Goal: Communication & Community: Answer question/provide support

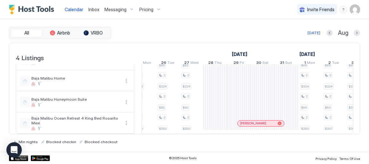
click at [95, 11] on span "Inbox" at bounding box center [93, 9] width 11 height 5
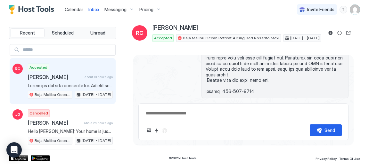
click at [90, 10] on span "Inbox" at bounding box center [93, 9] width 11 height 5
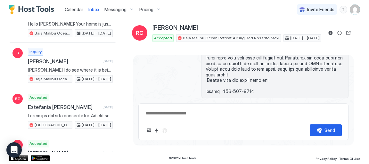
type textarea "*"
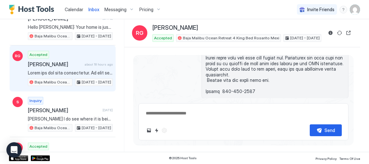
scroll to position [65, 0]
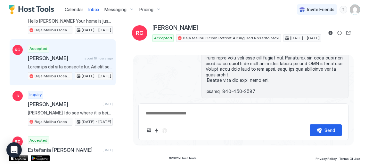
click at [40, 58] on span "[PERSON_NAME]" at bounding box center [55, 58] width 54 height 6
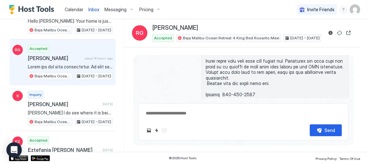
scroll to position [270, 0]
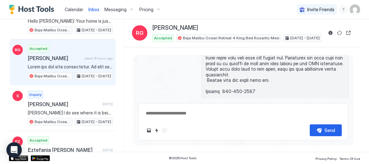
click at [116, 9] on span "Messaging" at bounding box center [115, 10] width 22 height 6
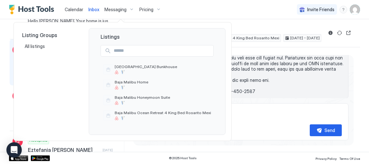
click at [92, 9] on div at bounding box center [184, 82] width 369 height 164
